Goal: Use online tool/utility: Utilize a website feature to perform a specific function

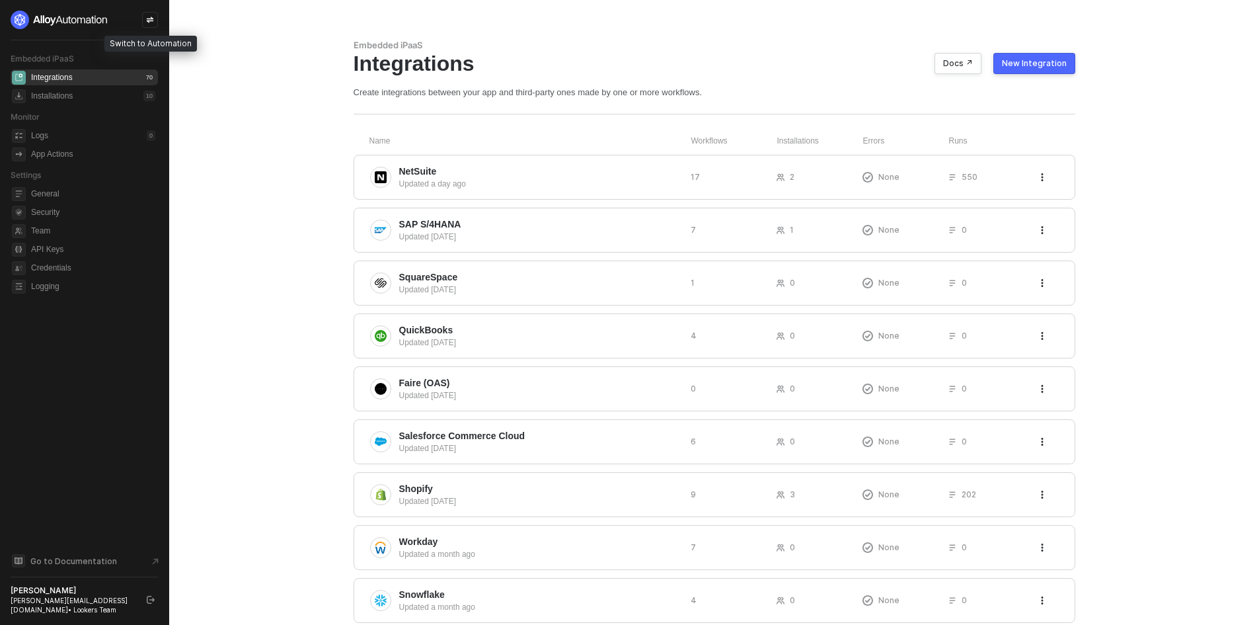
click at [154, 19] on div at bounding box center [150, 20] width 16 height 16
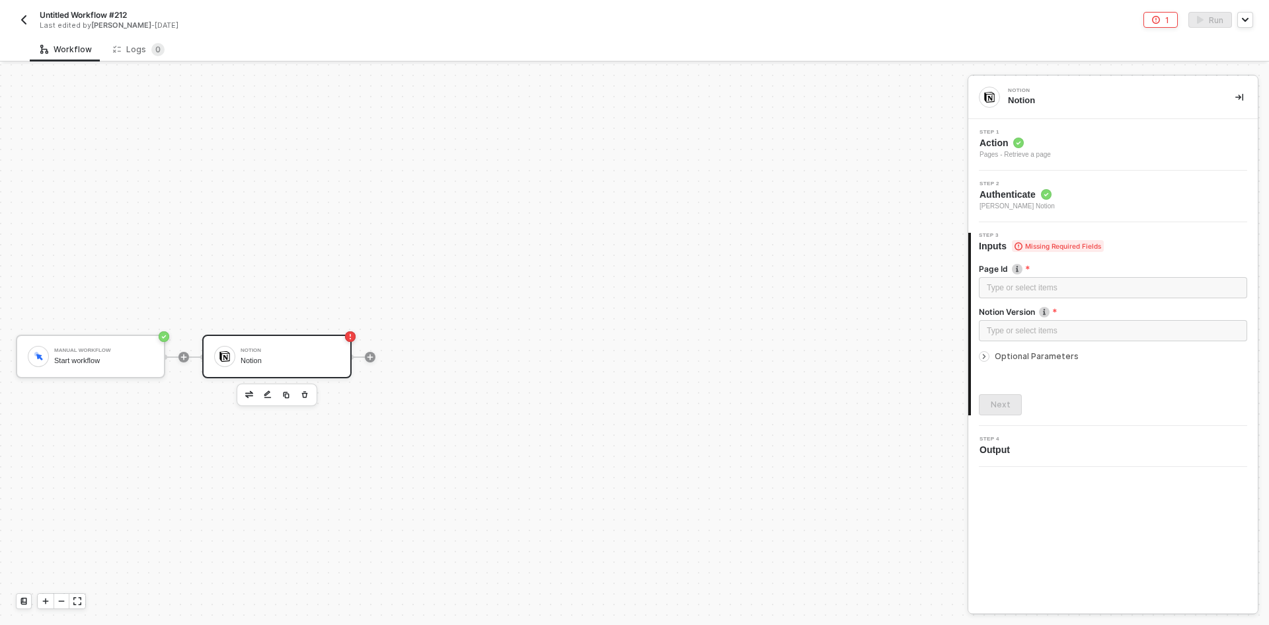
scroll to position [24, 0]
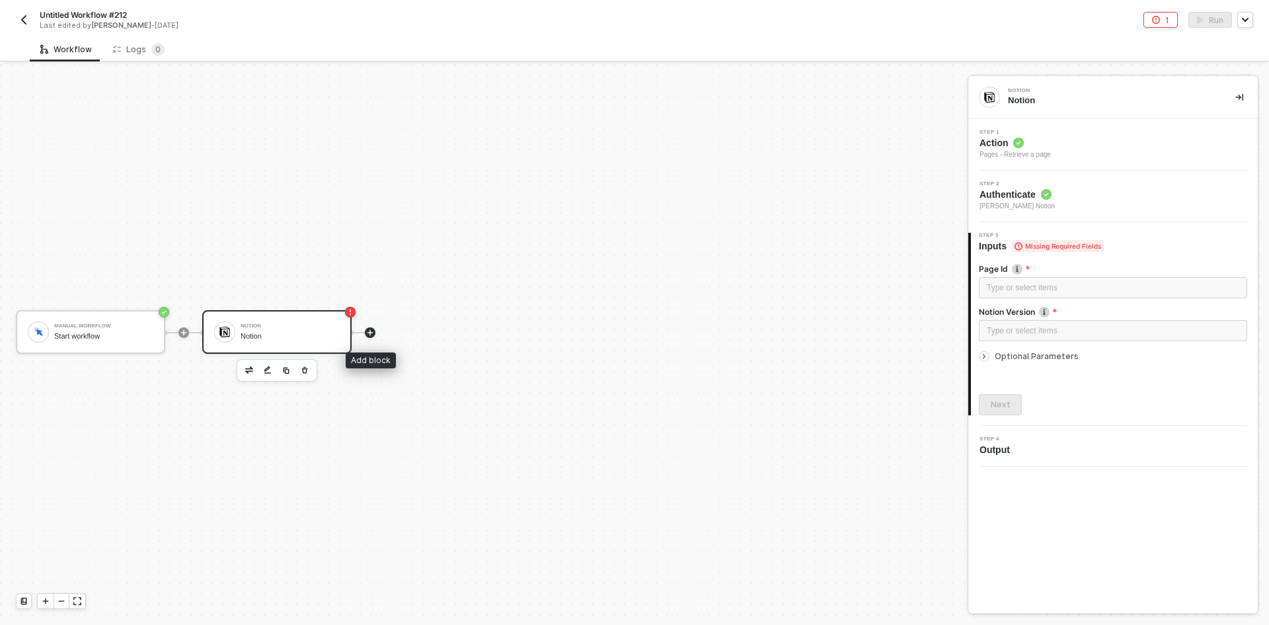
click at [370, 331] on icon "icon-play" at bounding box center [371, 332] width 6 height 6
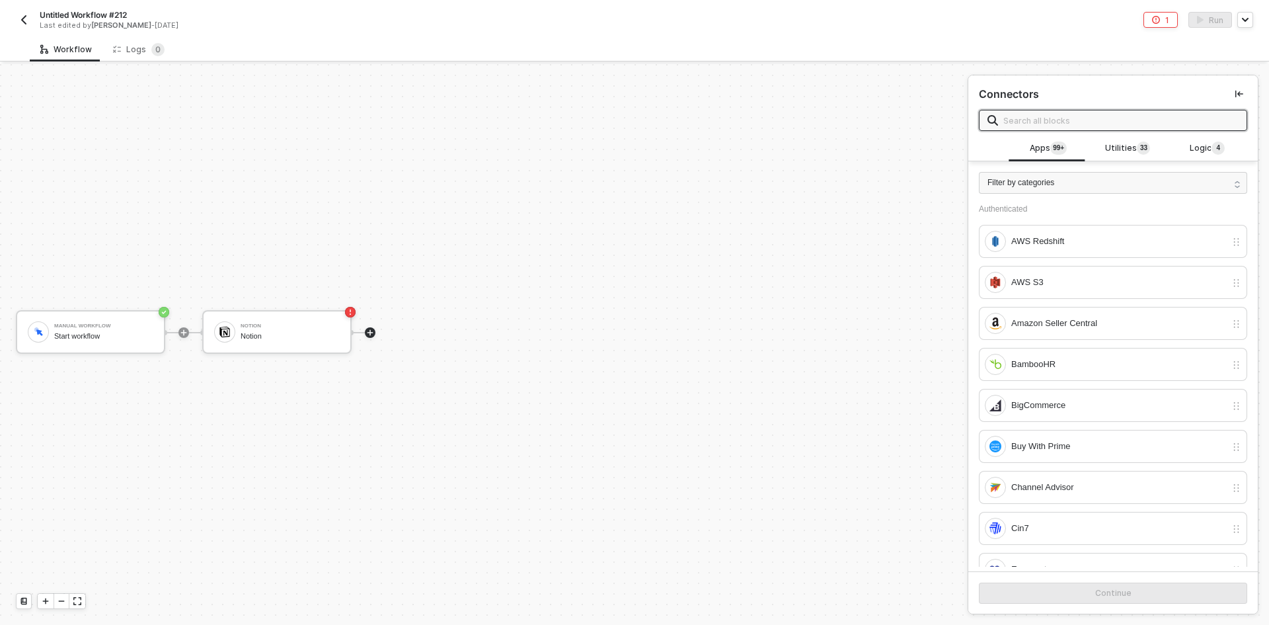
click at [1092, 124] on input "text" at bounding box center [1121, 120] width 235 height 15
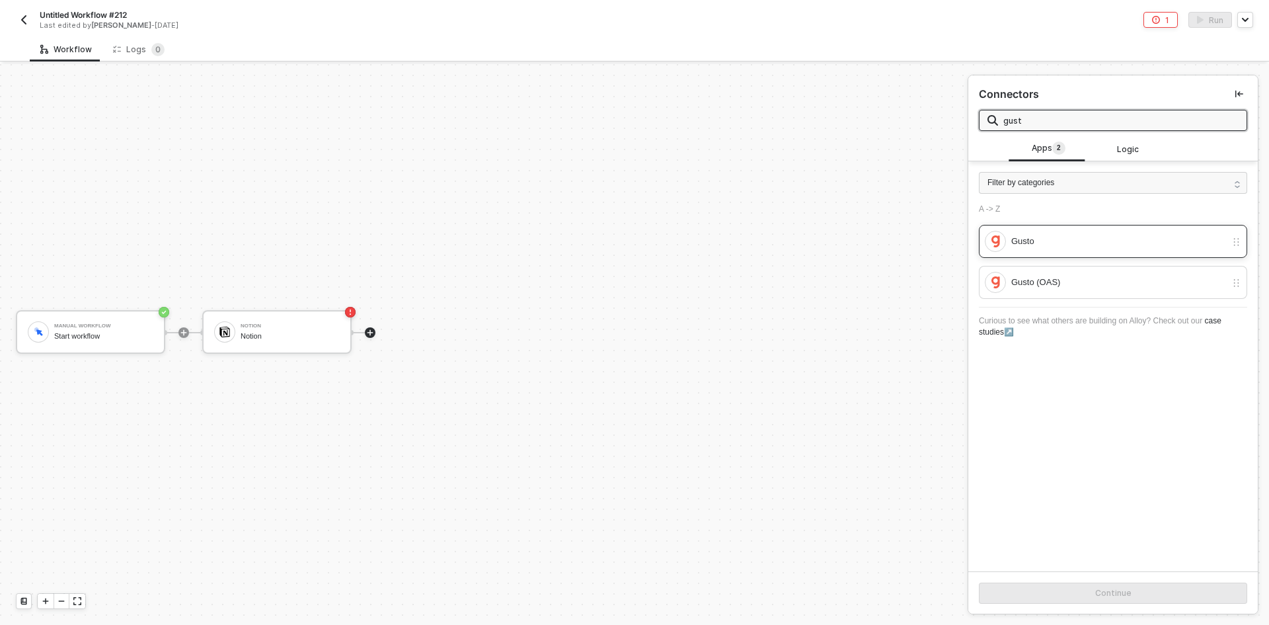
type input "gust"
click at [1118, 240] on div "Gusto" at bounding box center [1119, 241] width 215 height 15
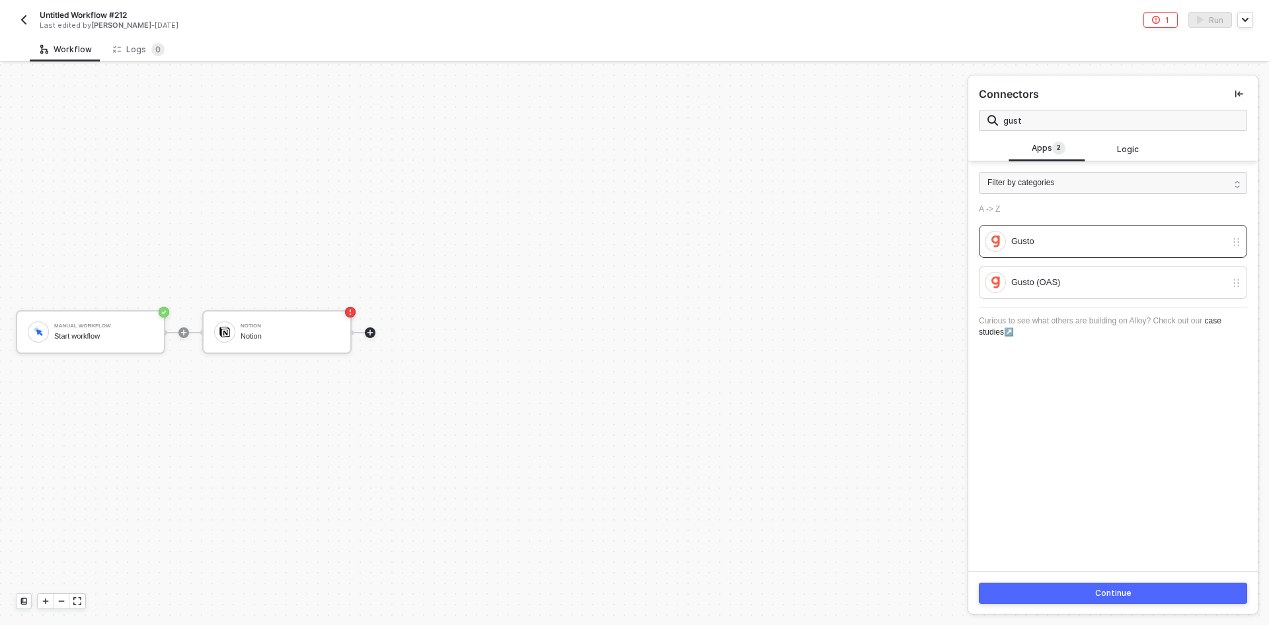
click at [1099, 604] on div "Continue" at bounding box center [1114, 592] width 290 height 43
click at [1099, 603] on button "Continue" at bounding box center [1113, 592] width 268 height 21
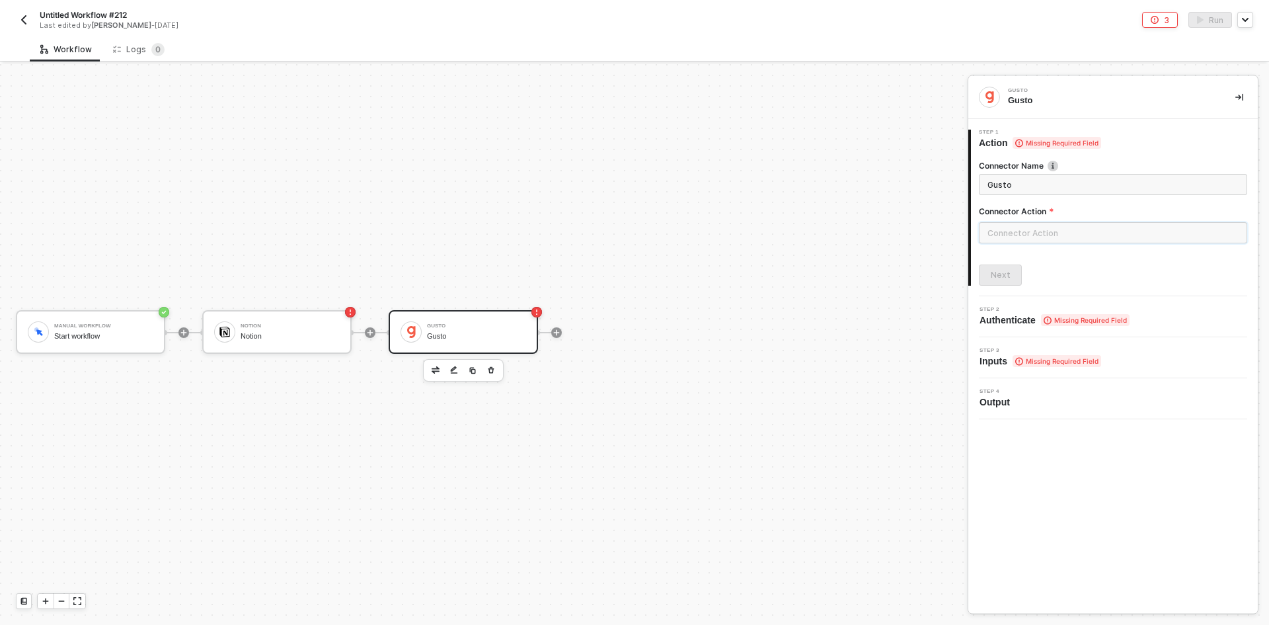
click at [1045, 239] on input "text" at bounding box center [1113, 232] width 268 height 21
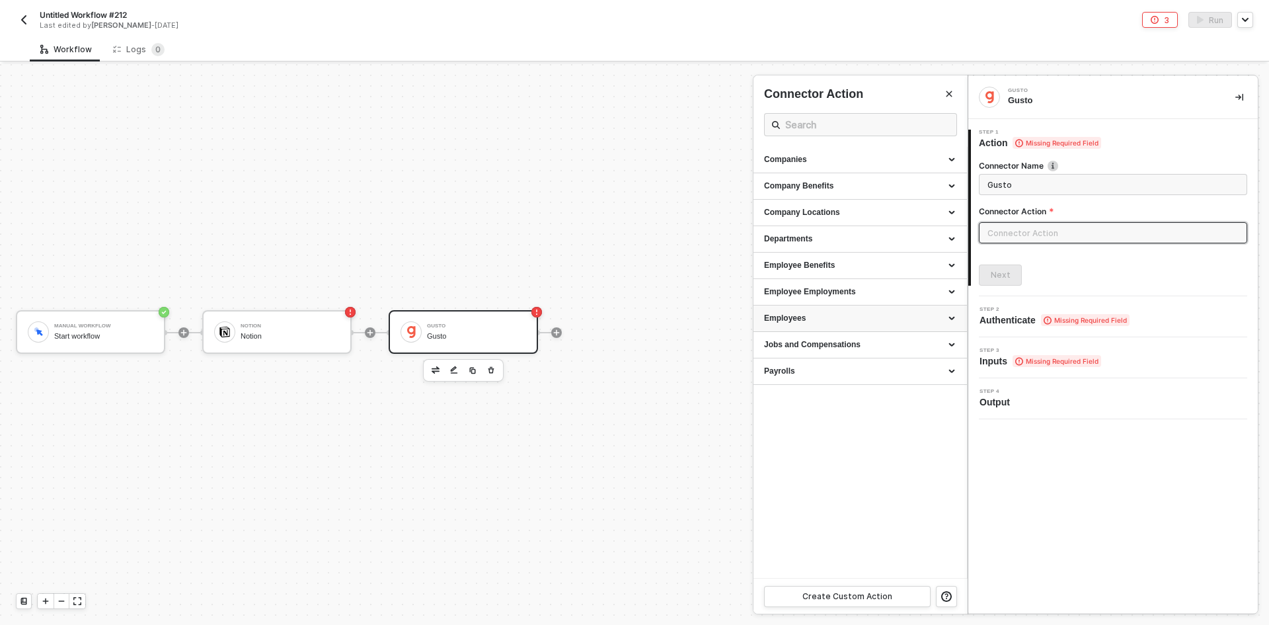
click at [859, 327] on div "Employees" at bounding box center [861, 318] width 214 height 26
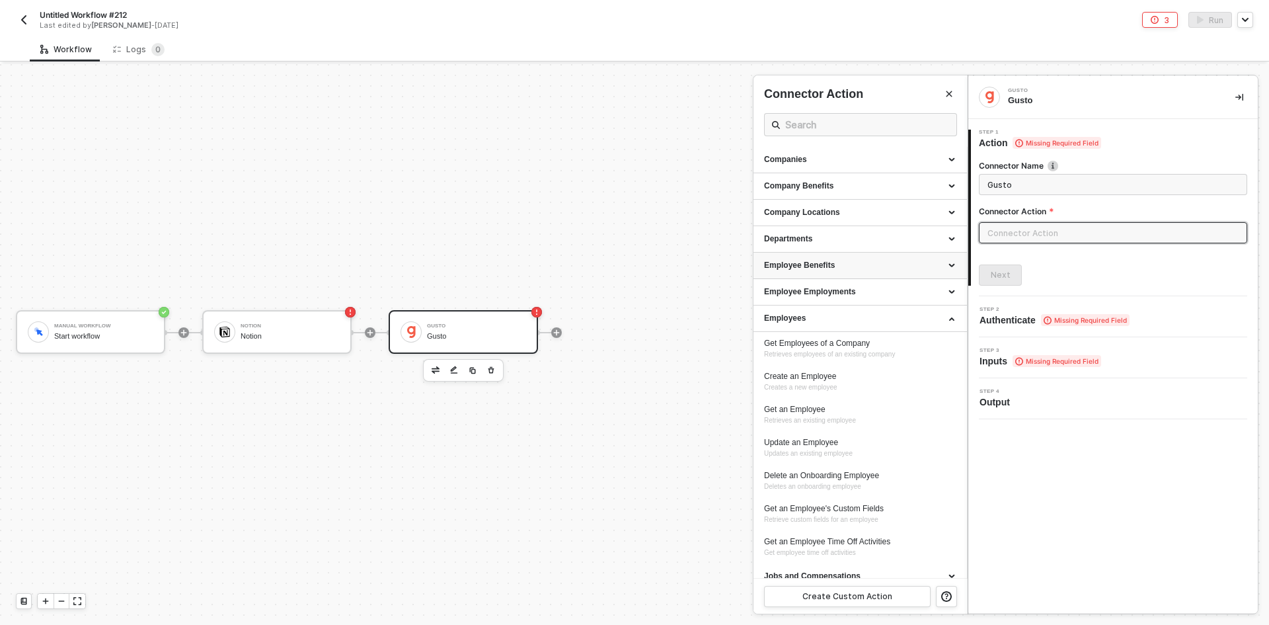
click at [858, 269] on div "Employee Benefits" at bounding box center [860, 265] width 192 height 11
